Goal: Information Seeking & Learning: Learn about a topic

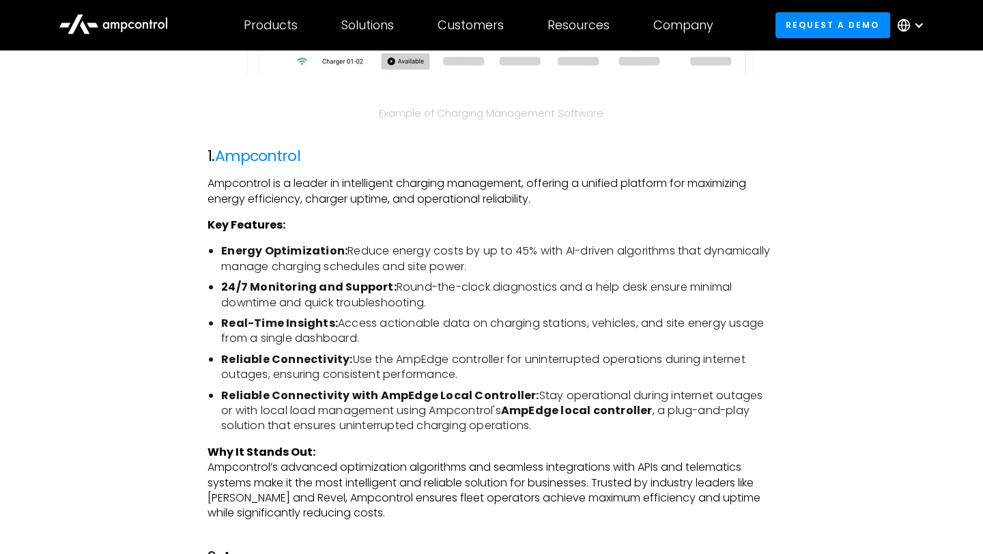
scroll to position [1697, 0]
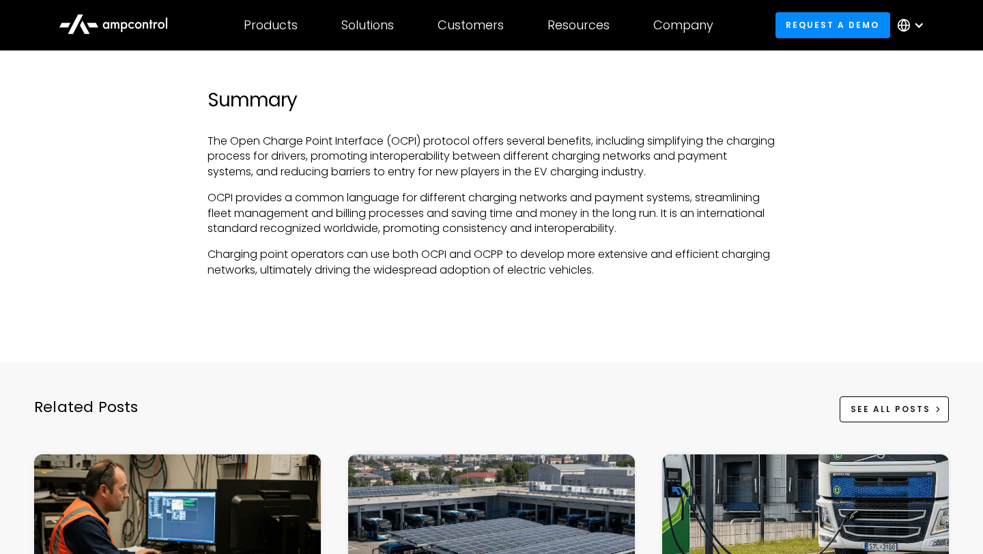
scroll to position [3545, 0]
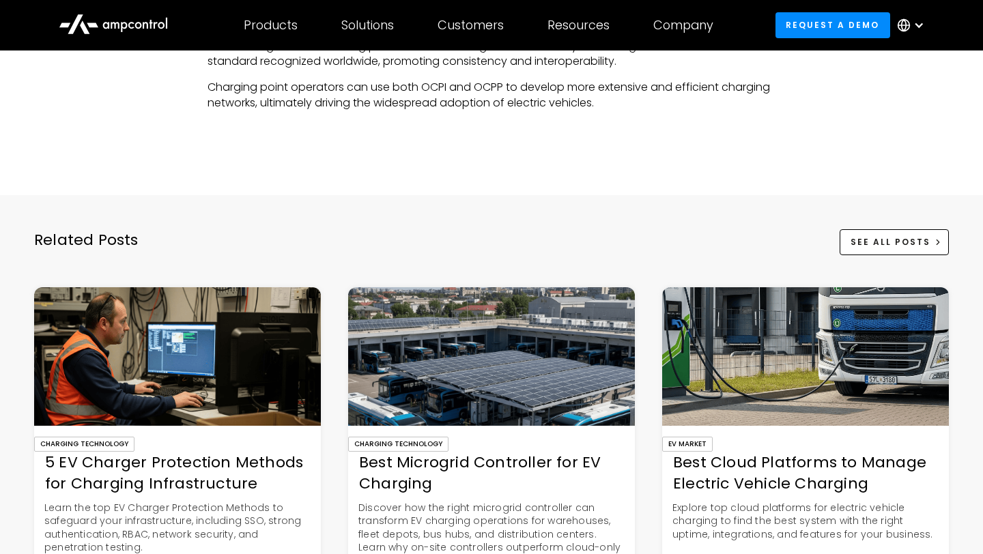
click at [650, 182] on div at bounding box center [491, 167] width 892 height 27
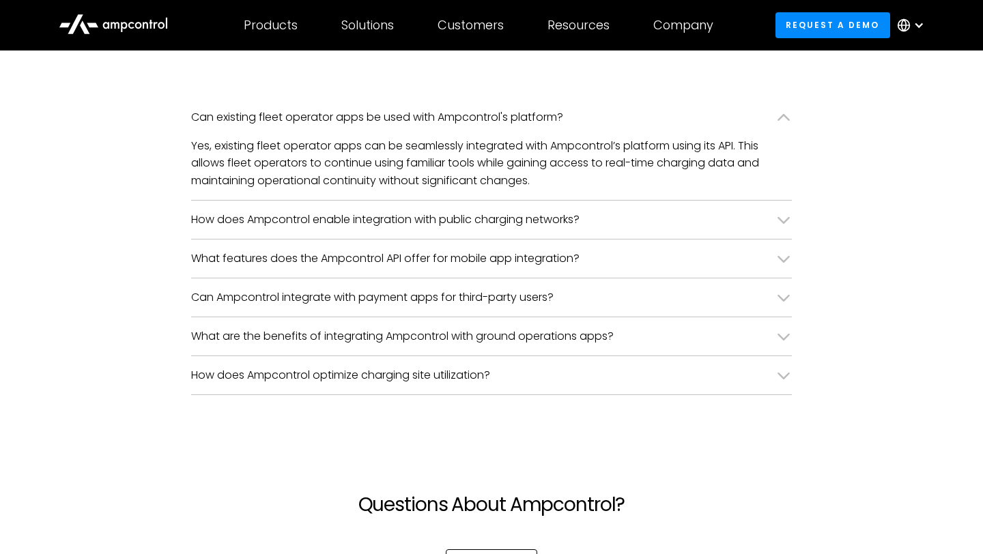
scroll to position [3439, 0]
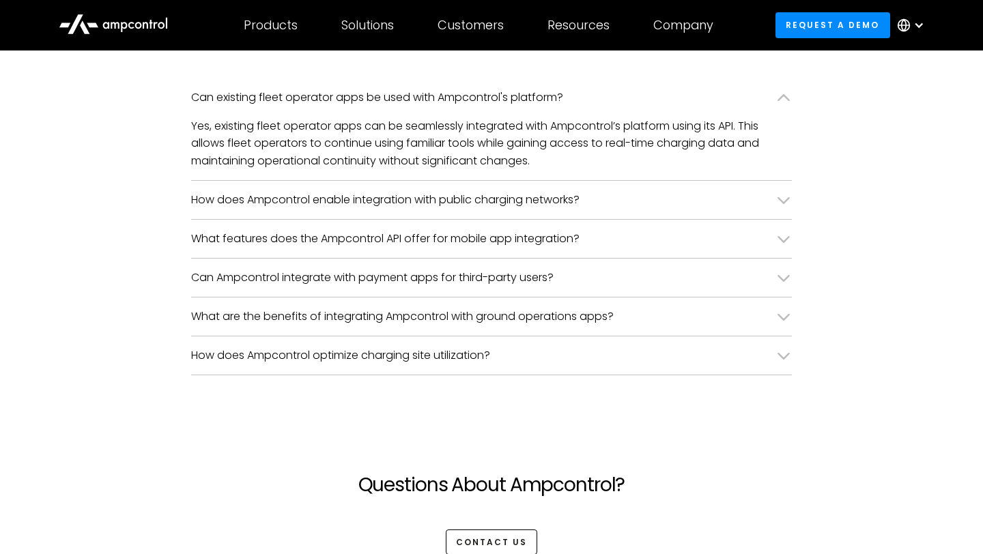
click at [575, 201] on div "How does Ampcontrol enable integration with public charging networks?" at bounding box center [385, 199] width 388 height 15
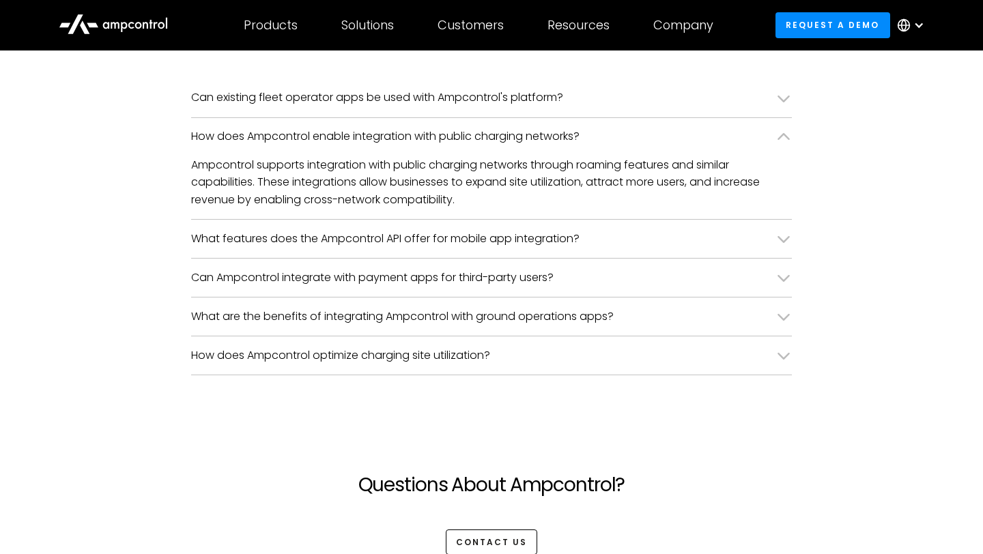
click at [601, 141] on div "How does Ampcontrol enable integration with public charging networks?" at bounding box center [491, 137] width 601 height 38
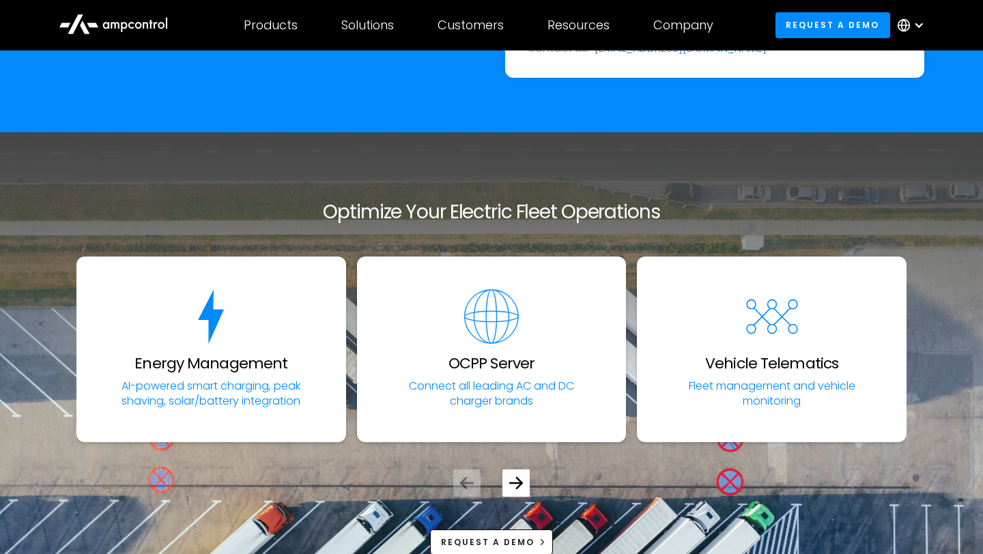
scroll to position [2779, 0]
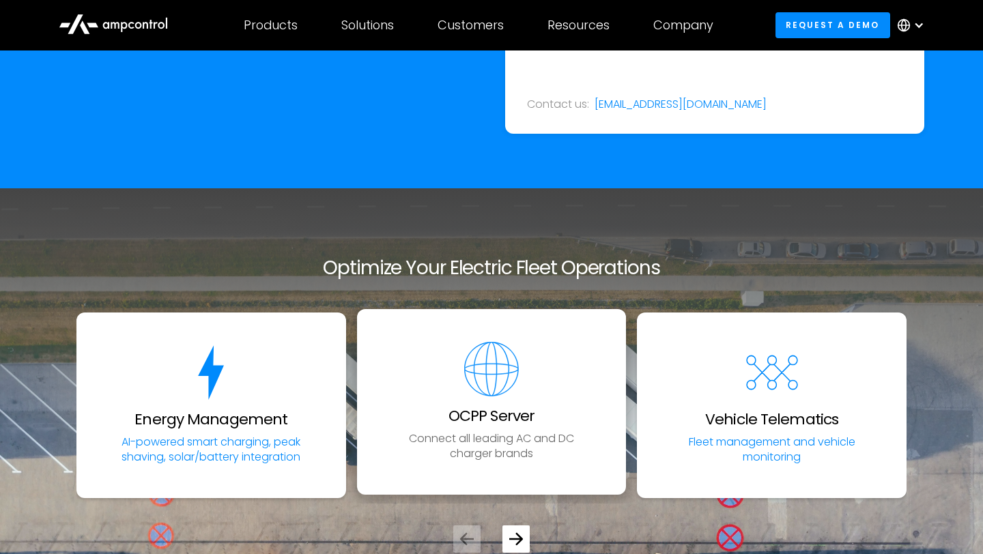
click at [495, 395] on img "2 / 5" at bounding box center [491, 369] width 55 height 55
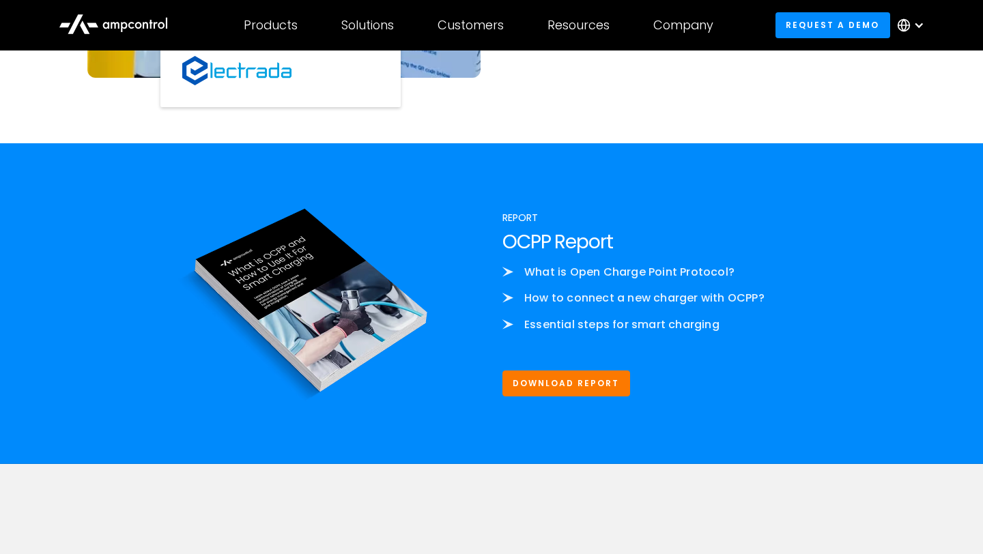
scroll to position [1527, 0]
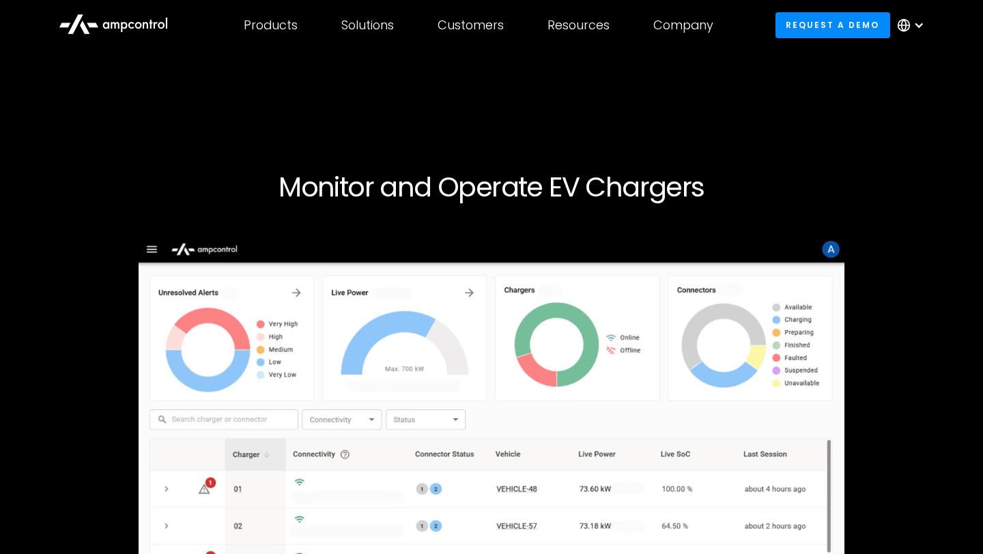
scroll to position [1527, 0]
